Goal: Transaction & Acquisition: Purchase product/service

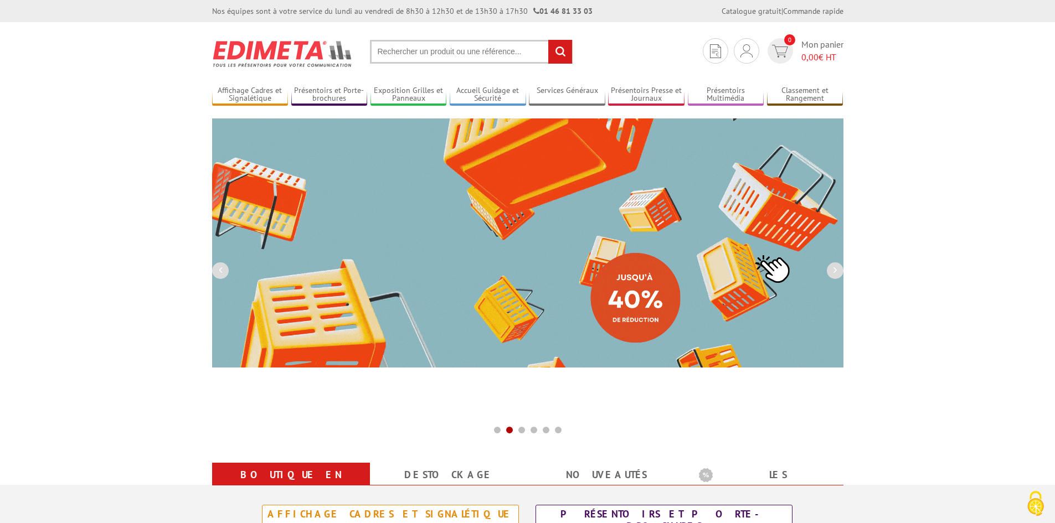
click at [451, 56] on input "text" at bounding box center [471, 52] width 203 height 24
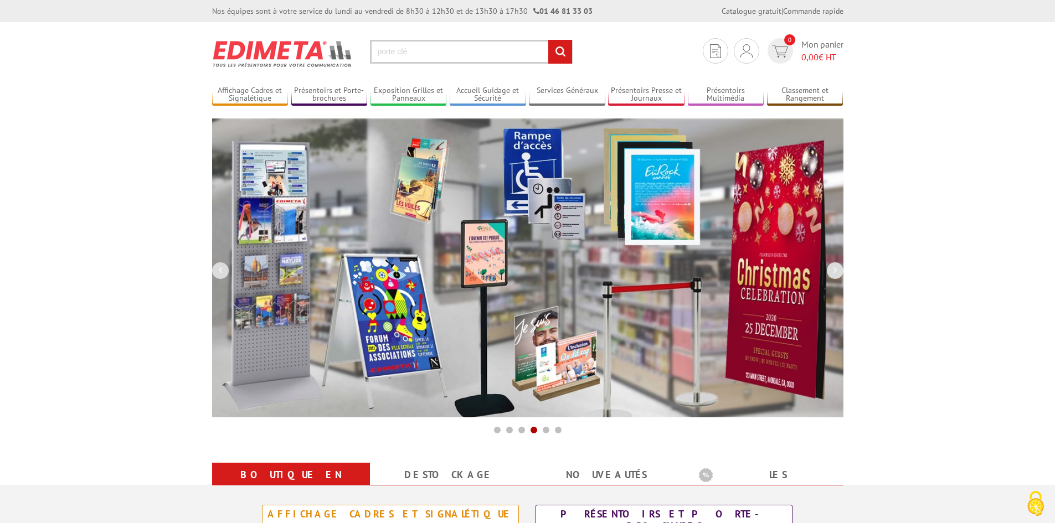
type input "porte clé"
click at [548, 40] on input "rechercher" at bounding box center [560, 52] width 24 height 24
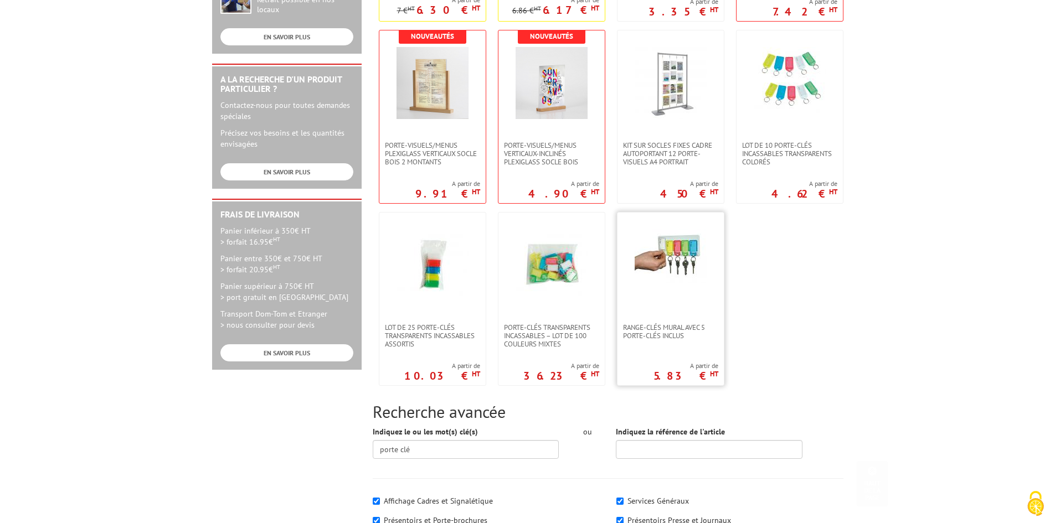
scroll to position [388, 0]
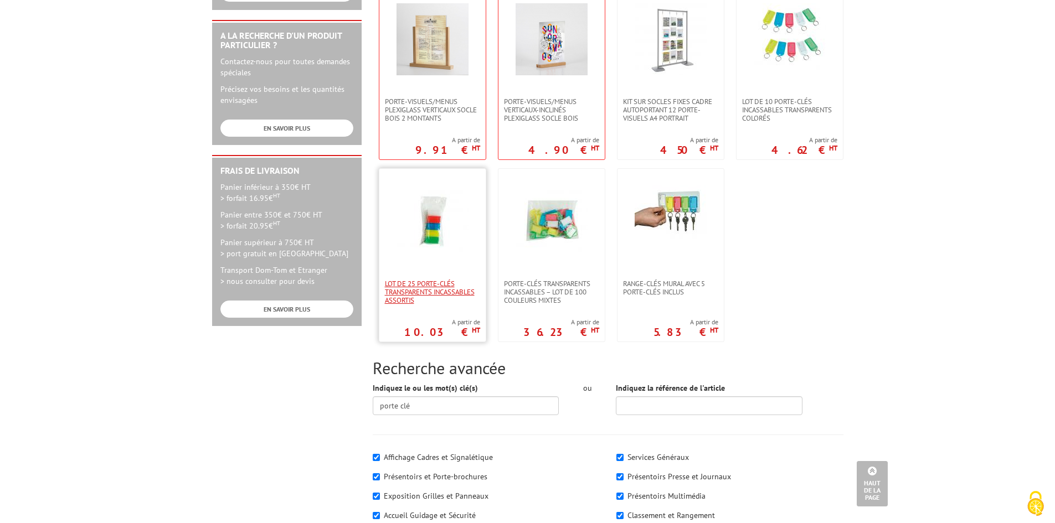
click at [436, 287] on span "Lot de 25 porte-clés transparents incassables assortis" at bounding box center [432, 292] width 95 height 25
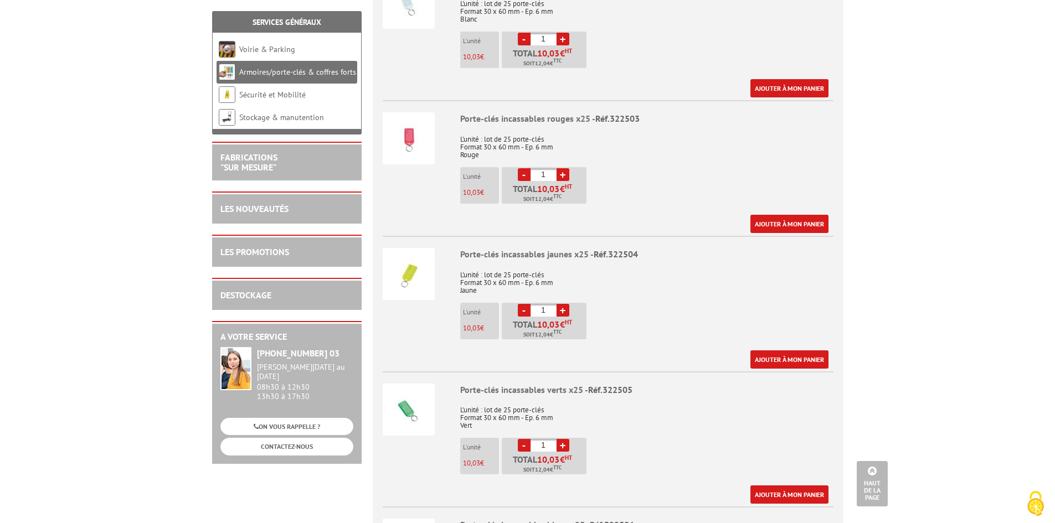
scroll to position [443, 0]
